Goal: Transaction & Acquisition: Register for event/course

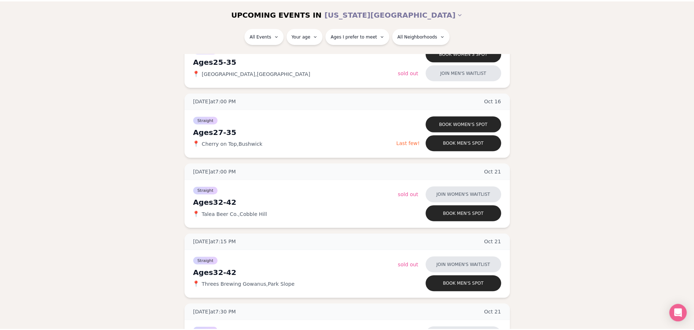
scroll to position [1080, 0]
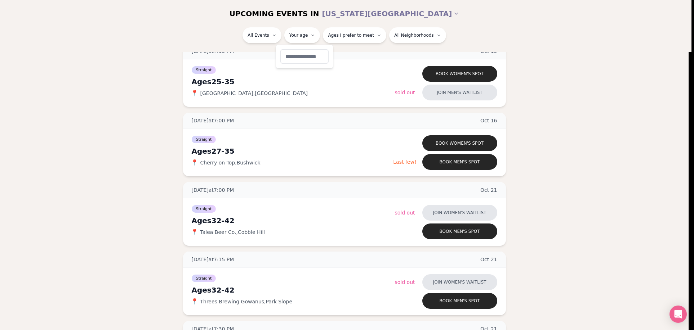
type input "**"
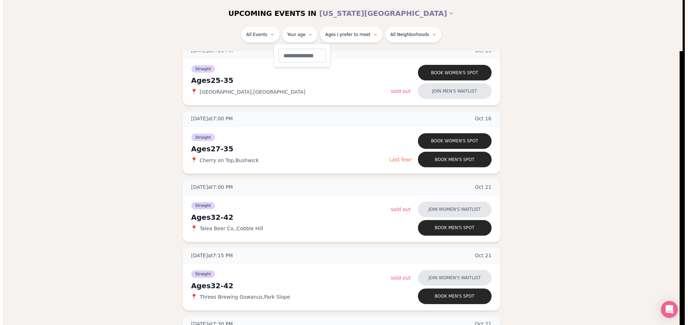
scroll to position [33, 0]
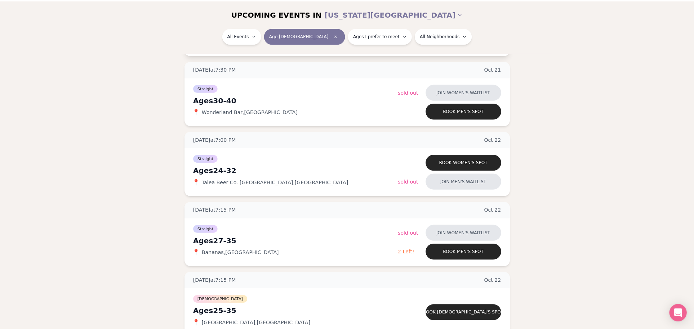
scroll to position [1114, 0]
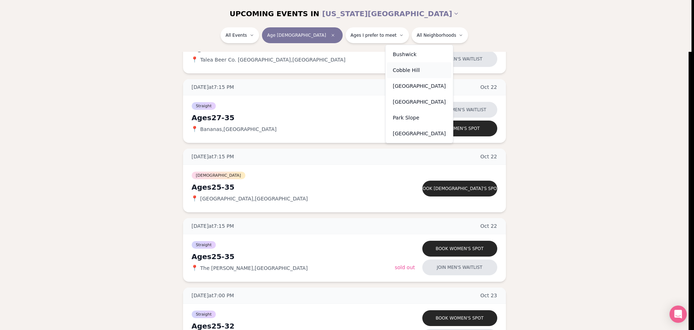
click at [412, 72] on div "Cobble Hill" at bounding box center [419, 70] width 64 height 16
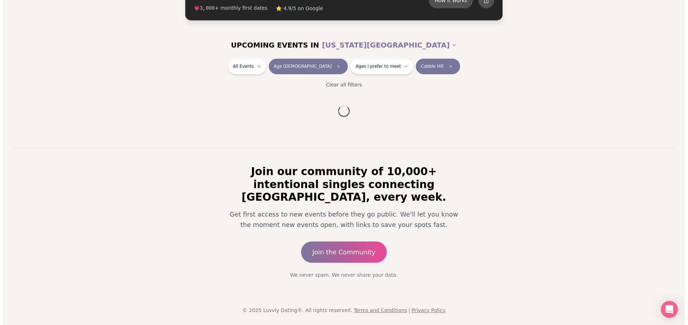
scroll to position [45, 0]
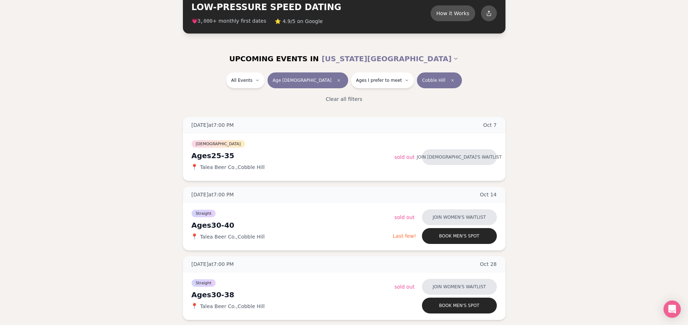
click at [603, 149] on div "[DATE] at 7:00 PM [DATE] Ages [DEMOGRAPHIC_DATA] [DEMOGRAPHIC_DATA] 📍 Talea Bee…" at bounding box center [344, 288] width 665 height 342
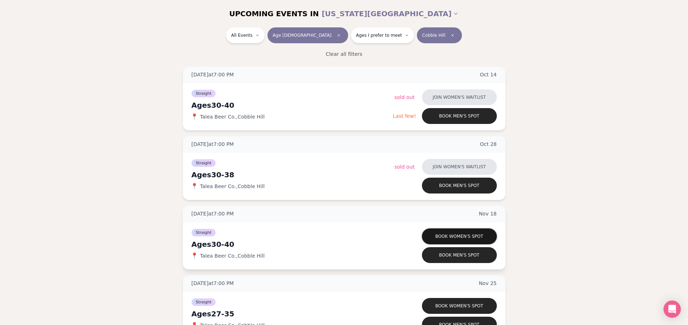
scroll to position [285, 0]
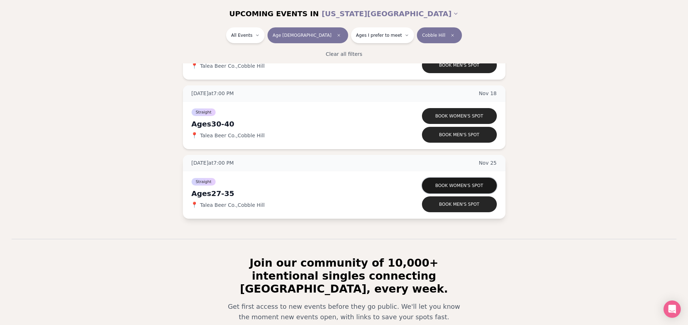
click at [462, 186] on button "Book women's spot" at bounding box center [459, 186] width 75 height 16
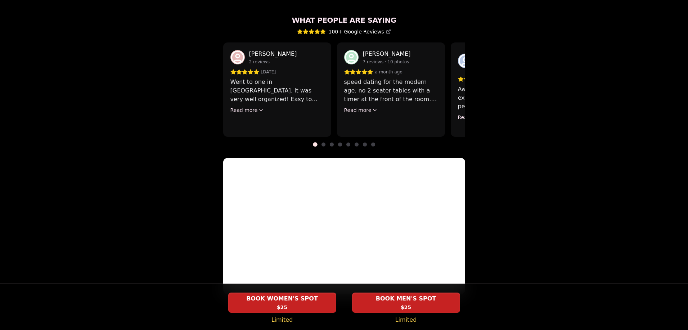
scroll to position [552, 0]
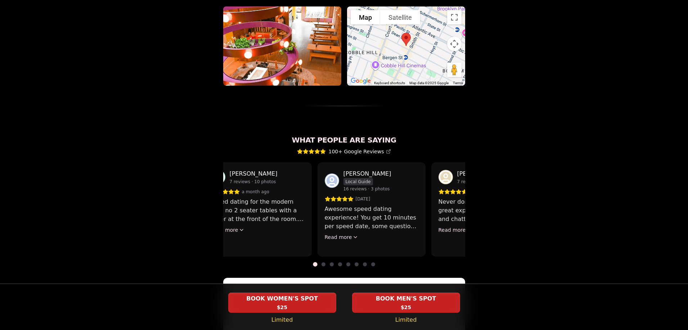
click at [241, 196] on div "[PERSON_NAME] 7 reviews · 10 photos a month ago speed dating for the modern age…" at bounding box center [258, 209] width 108 height 94
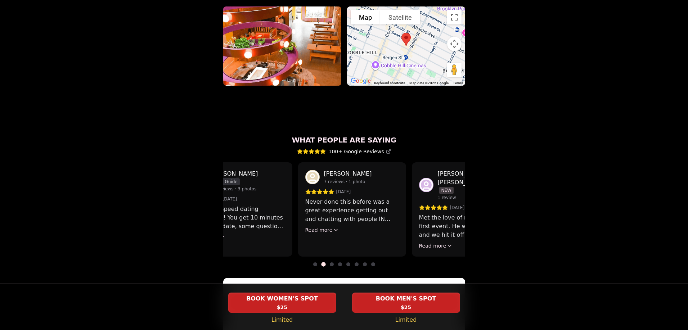
click at [286, 201] on div "[PERSON_NAME] Local Guide 16 reviews · 3 photos [DATE] Awesome speed dating exp…" at bounding box center [238, 209] width 108 height 94
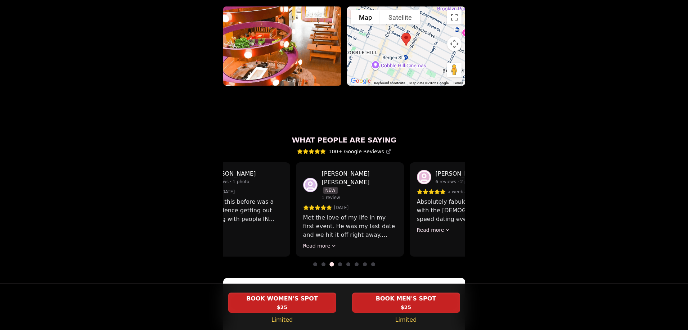
click at [276, 219] on div "[PERSON_NAME] 7 reviews · 1 photo [DATE] Never done this before was a great exp…" at bounding box center [236, 209] width 108 height 94
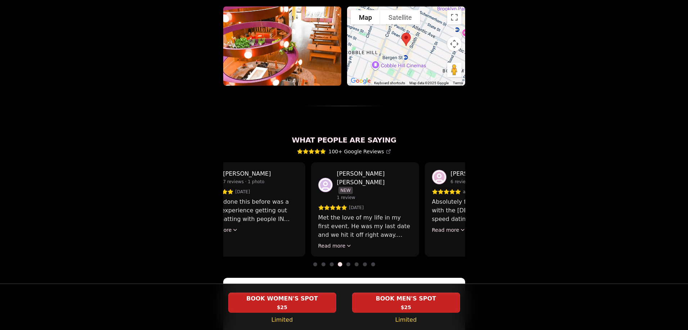
click at [416, 216] on div "[PERSON_NAME] [PERSON_NAME] NEW 1 review [DATE] Met the love of my life in my f…" at bounding box center [365, 209] width 108 height 94
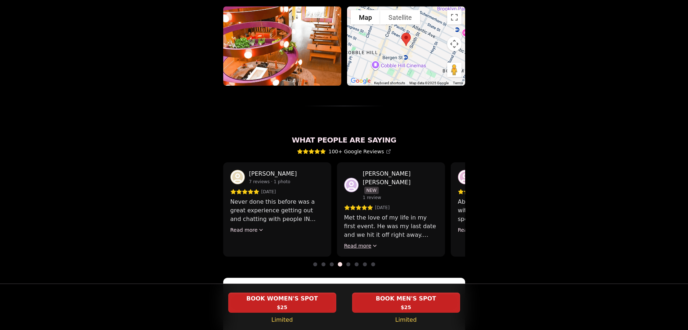
click at [367, 242] on button "Read more" at bounding box center [361, 245] width 34 height 7
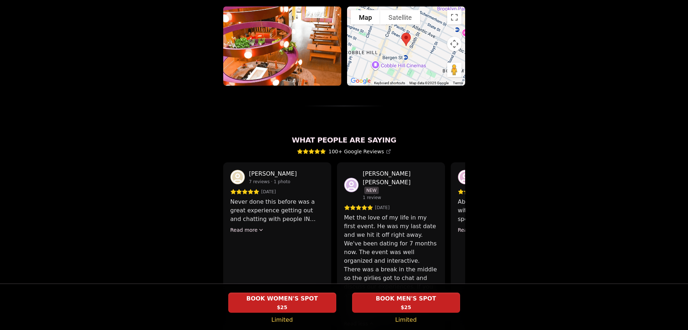
scroll to position [672, 0]
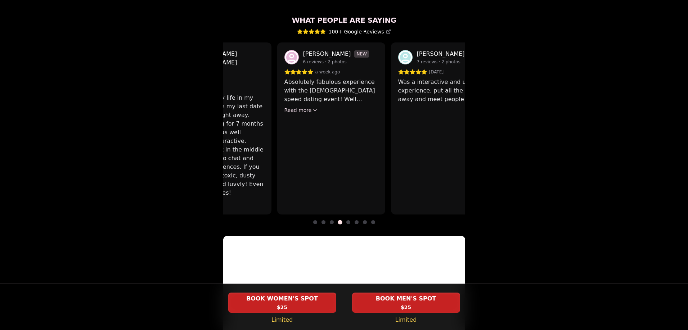
click at [263, 153] on div "[PERSON_NAME] [PERSON_NAME] NEW 1 review [DATE] Met the love of my life in my f…" at bounding box center [218, 128] width 108 height 172
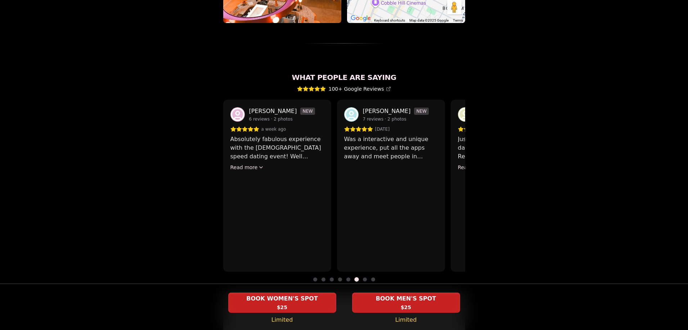
scroll to position [552, 0]
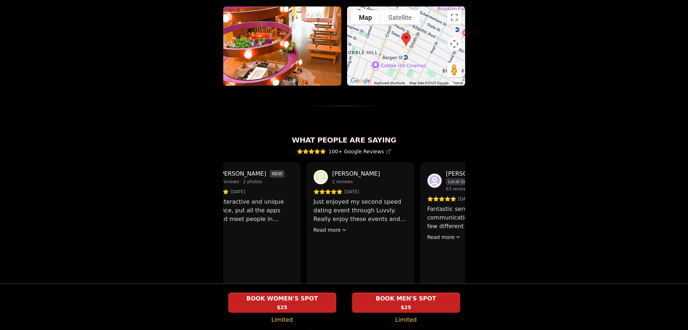
click at [270, 211] on div "[PERSON_NAME] NEW 7 reviews · 2 photos [DATE] Was a interactive and unique expe…" at bounding box center [247, 248] width 108 height 172
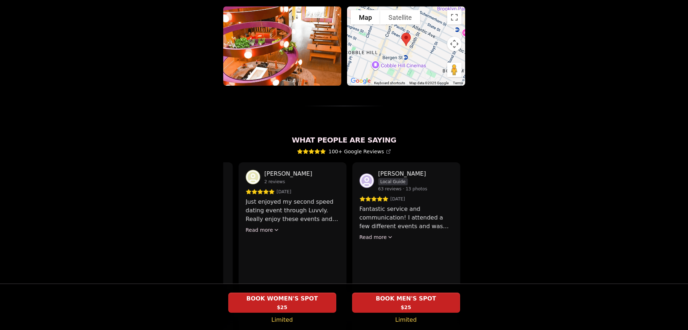
click at [282, 224] on div "[PERSON_NAME] 2 reviews [DATE] Just enjoyed my second speed dating event throug…" at bounding box center [292, 248] width 108 height 172
click at [270, 209] on div "[PERSON_NAME] 2 reviews [DATE] Just enjoyed my second speed dating event throug…" at bounding box center [297, 248] width 108 height 172
click at [272, 227] on button "Read more" at bounding box center [268, 230] width 34 height 7
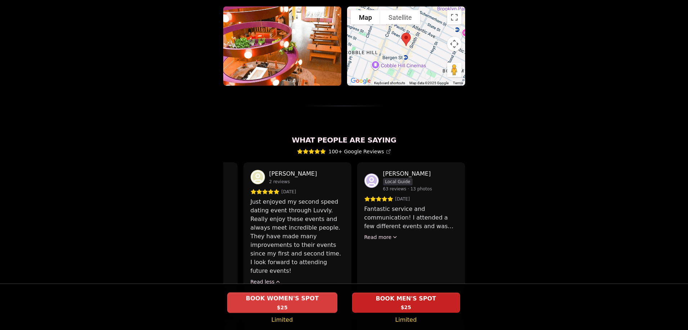
click at [299, 303] on span "BOOK WOMEN'S SPOT" at bounding box center [282, 299] width 76 height 9
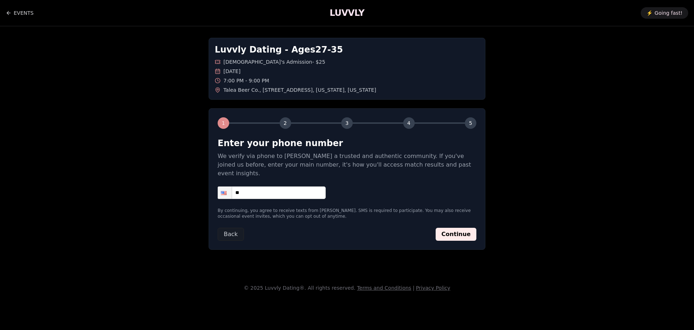
click at [290, 189] on input "**" at bounding box center [272, 193] width 108 height 13
type input "**********"
click at [375, 194] on form "**********" at bounding box center [347, 189] width 259 height 103
click at [467, 228] on button "Continue" at bounding box center [455, 234] width 41 height 13
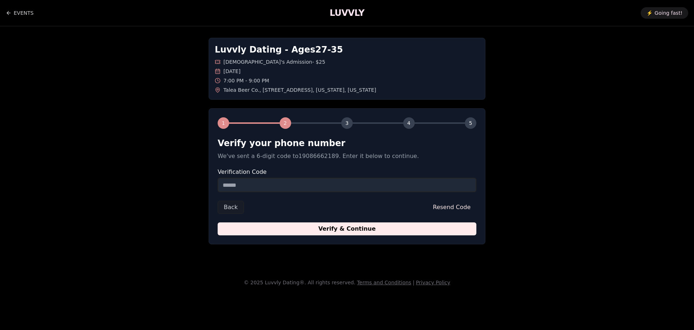
click at [390, 189] on input "Verification Code" at bounding box center [347, 185] width 259 height 14
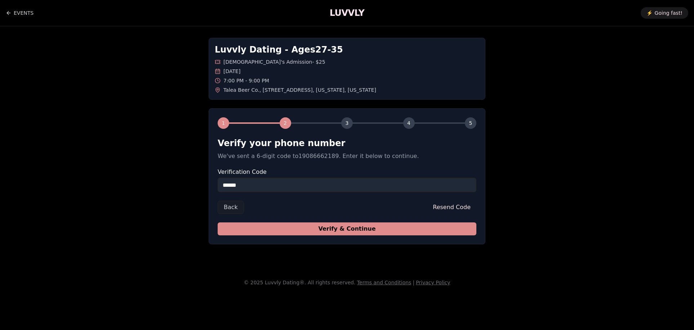
type input "******"
click at [250, 227] on button "Verify & Continue" at bounding box center [347, 229] width 259 height 13
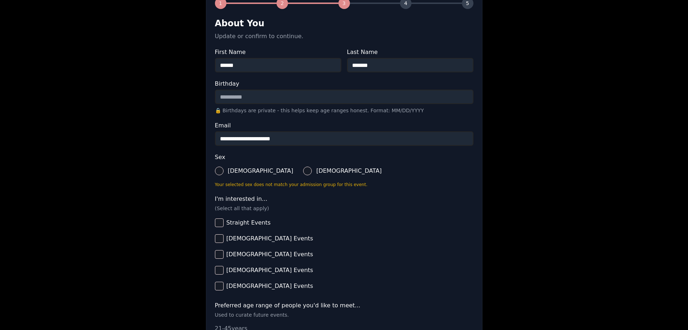
scroll to position [240, 0]
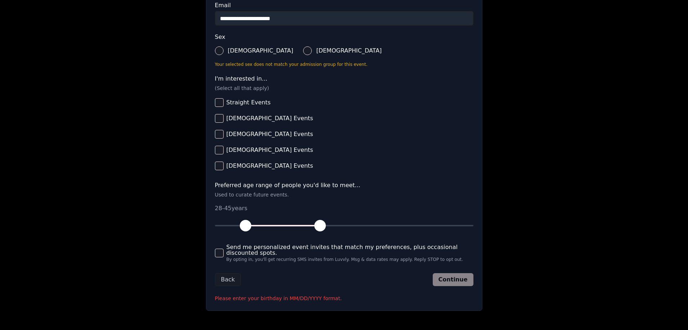
drag, startPoint x: 216, startPoint y: 227, endPoint x: 247, endPoint y: 232, distance: 31.4
click at [247, 232] on button "button" at bounding box center [246, 226] width 16 height 16
drag, startPoint x: 322, startPoint y: 228, endPoint x: 285, endPoint y: 231, distance: 37.9
click at [285, 231] on span "button" at bounding box center [285, 226] width 12 height 12
click at [125, 210] on div "**********" at bounding box center [344, 54] width 504 height 537
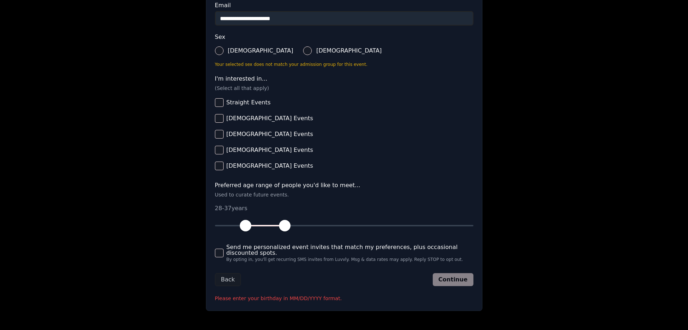
scroll to position [0, 0]
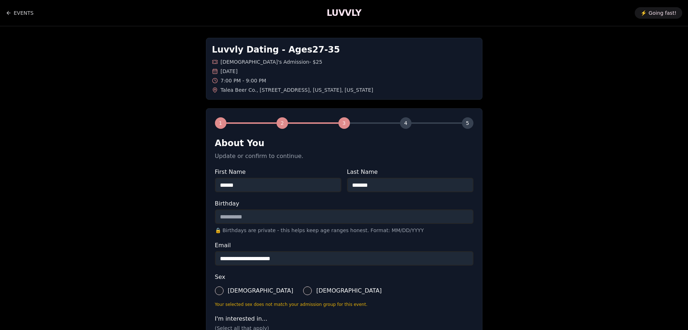
click at [316, 292] on span "[DEMOGRAPHIC_DATA]" at bounding box center [349, 291] width 66 height 6
click at [303, 292] on button "[DEMOGRAPHIC_DATA]" at bounding box center [307, 291] width 9 height 9
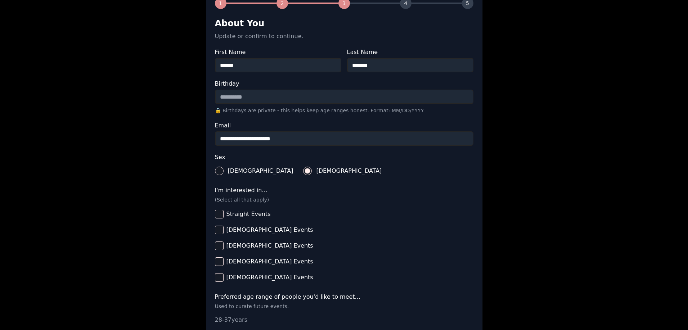
click at [259, 215] on span "Straight Events" at bounding box center [249, 214] width 44 height 6
click at [224, 215] on button "Straight Events" at bounding box center [219, 214] width 9 height 9
click at [259, 227] on span "[DEMOGRAPHIC_DATA] Events" at bounding box center [270, 230] width 87 height 6
click at [224, 227] on button "[DEMOGRAPHIC_DATA] Events" at bounding box center [219, 230] width 9 height 9
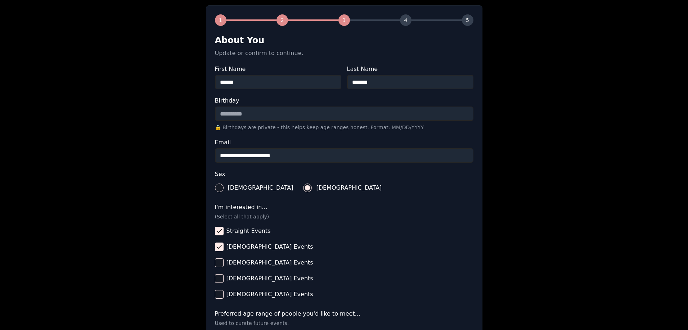
scroll to position [0, 0]
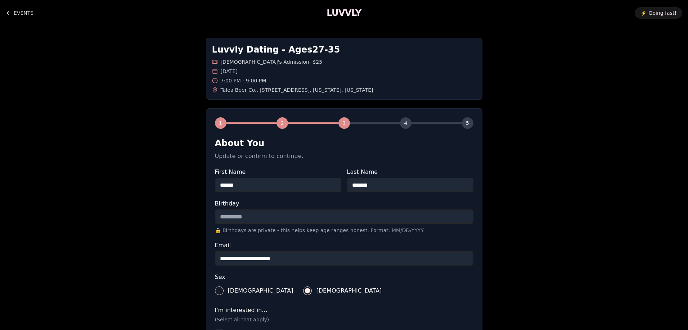
click at [267, 215] on input "Birthday" at bounding box center [344, 217] width 259 height 14
type input "**********"
click at [492, 262] on div "**********" at bounding box center [344, 282] width 504 height 512
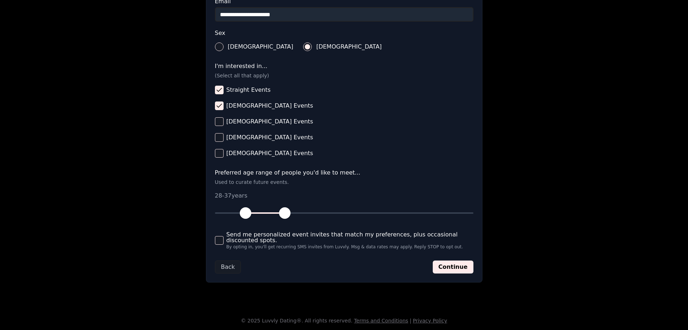
click at [255, 92] on span "Straight Events" at bounding box center [249, 90] width 44 height 6
click at [224, 92] on button "Straight Events" at bounding box center [219, 90] width 9 height 9
click at [256, 108] on span "[DEMOGRAPHIC_DATA] Events" at bounding box center [270, 106] width 87 height 6
click at [224, 108] on button "[DEMOGRAPHIC_DATA] Events" at bounding box center [219, 106] width 9 height 9
click at [458, 267] on button "Continue" at bounding box center [453, 267] width 41 height 13
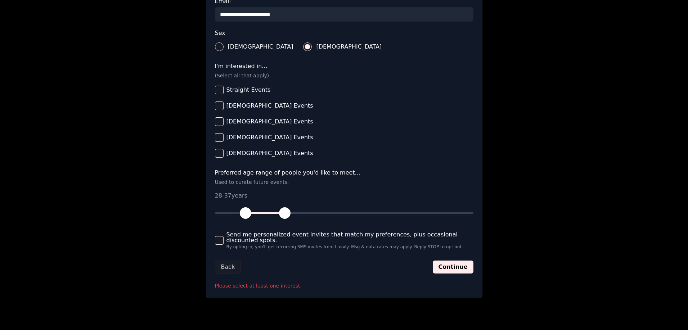
click at [248, 105] on span "[DEMOGRAPHIC_DATA] Events" at bounding box center [270, 106] width 87 height 6
click at [224, 105] on button "[DEMOGRAPHIC_DATA] Events" at bounding box center [219, 106] width 9 height 9
click at [252, 87] on span "Straight Events" at bounding box center [249, 90] width 44 height 6
click at [224, 86] on button "Straight Events" at bounding box center [219, 90] width 9 height 9
click at [459, 264] on button "Continue" at bounding box center [453, 267] width 41 height 13
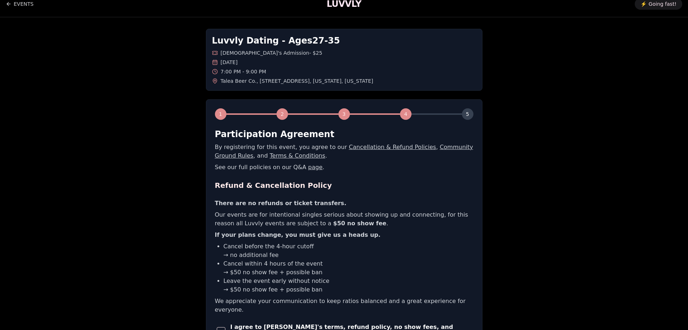
scroll to position [87, 0]
